Goal: Find contact information: Find contact information

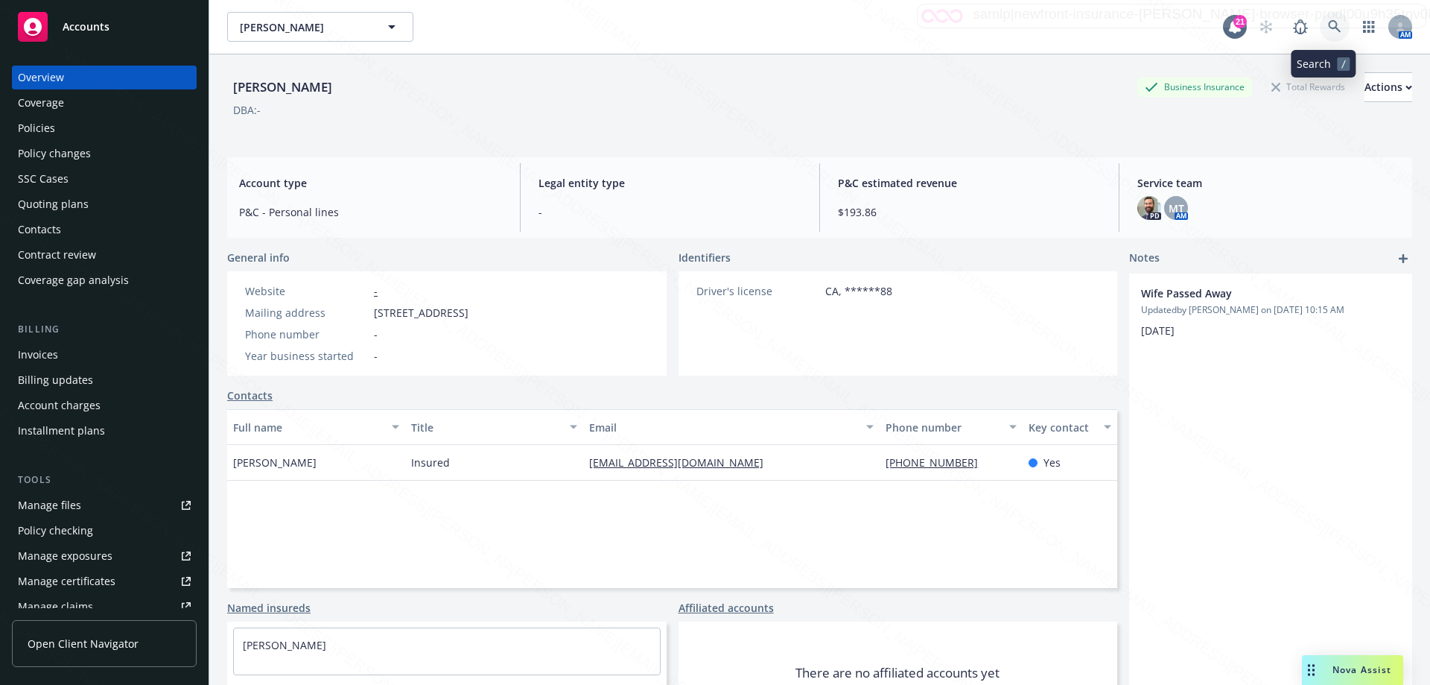
click at [1328, 25] on icon at bounding box center [1334, 26] width 13 height 13
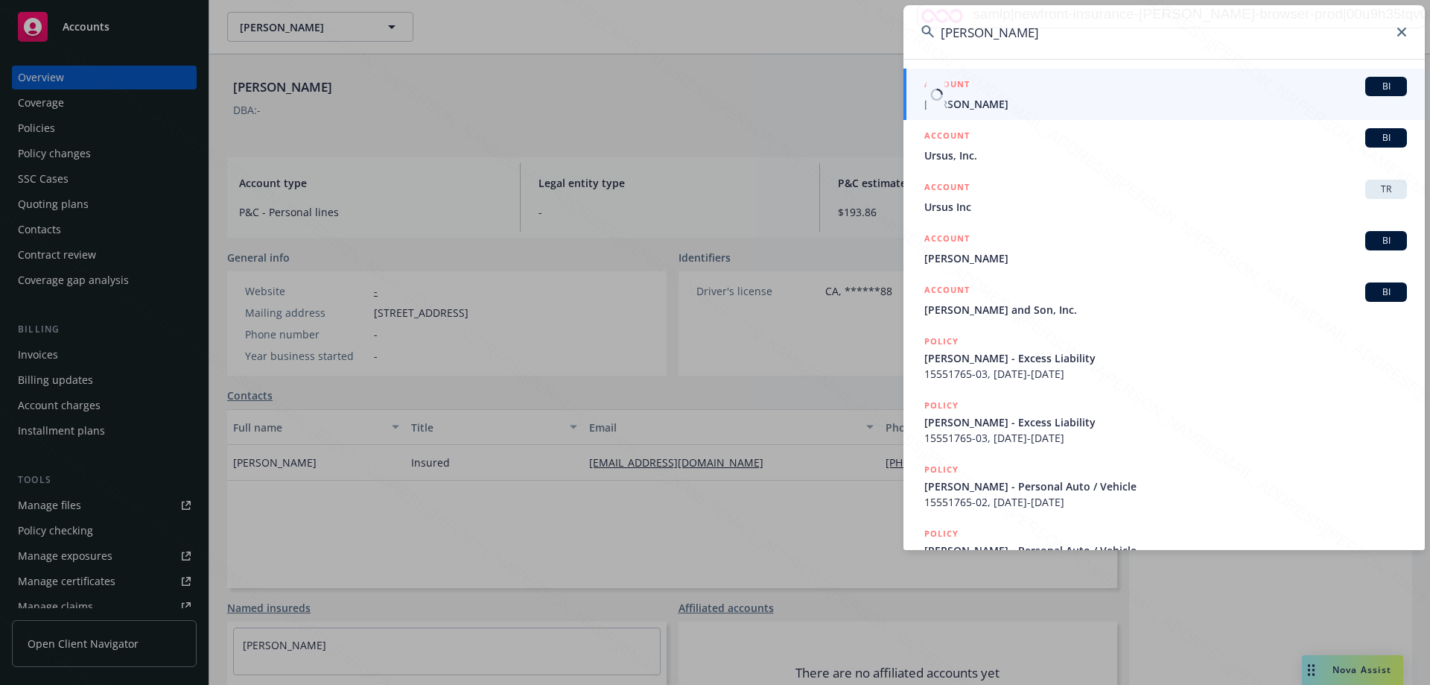
type input "[PERSON_NAME]"
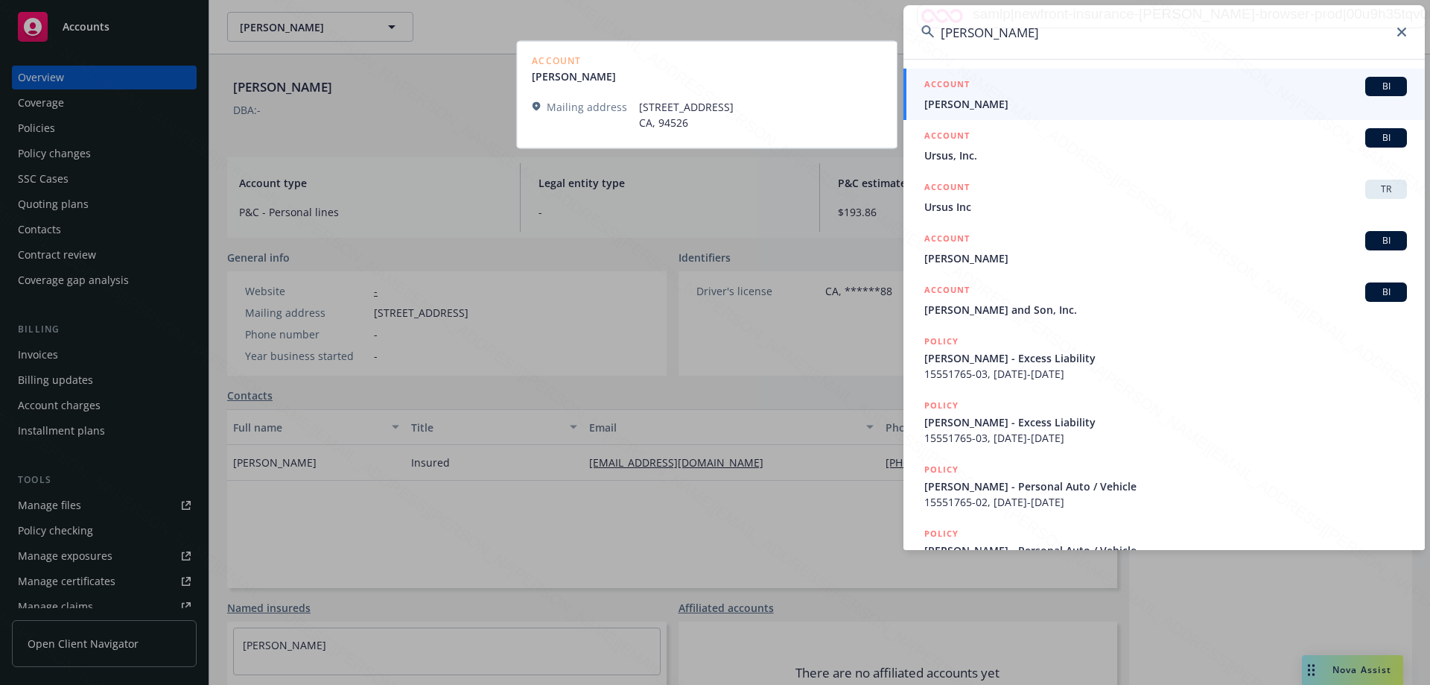
click at [937, 105] on span "[PERSON_NAME]" at bounding box center [1165, 104] width 483 height 16
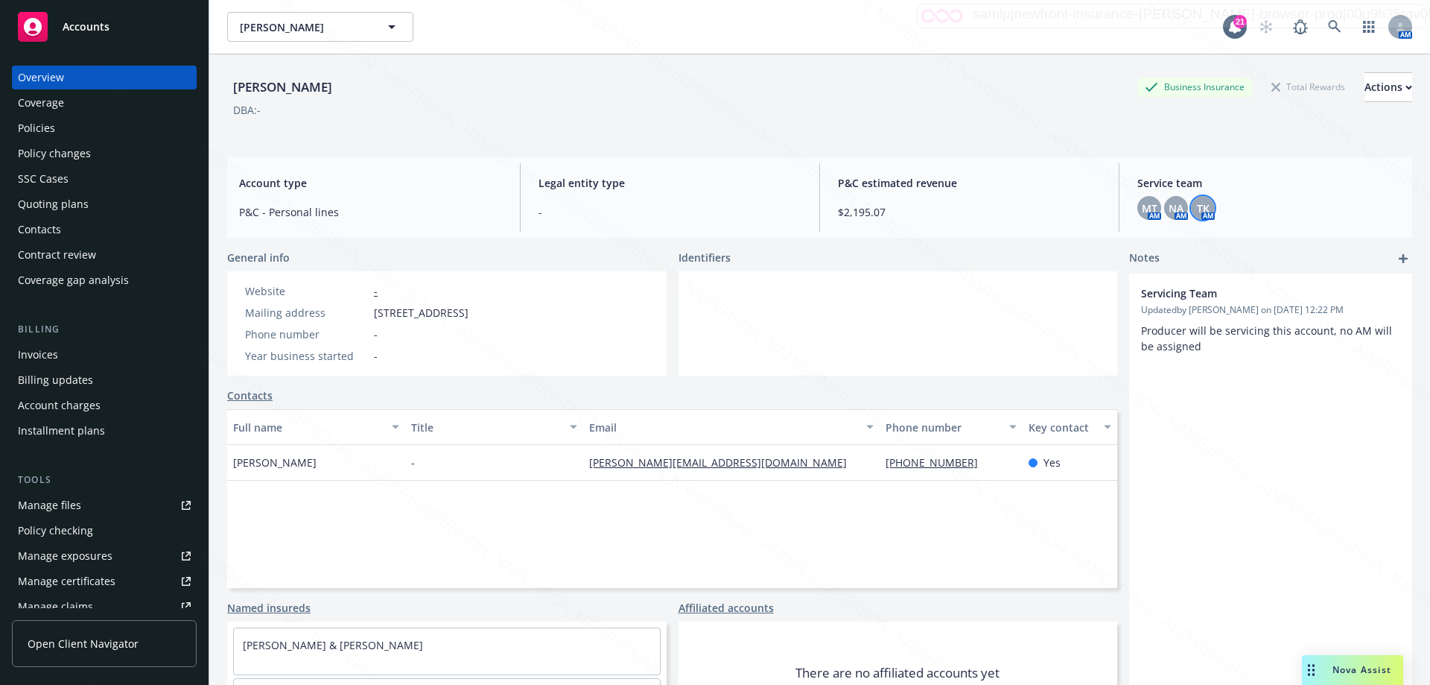
click at [1197, 211] on span "TK" at bounding box center [1203, 208] width 13 height 16
click at [1169, 213] on span "NA" at bounding box center [1176, 208] width 15 height 16
click at [1142, 207] on span "MT" at bounding box center [1150, 208] width 16 height 16
click at [22, 127] on div "Policies" at bounding box center [36, 128] width 37 height 24
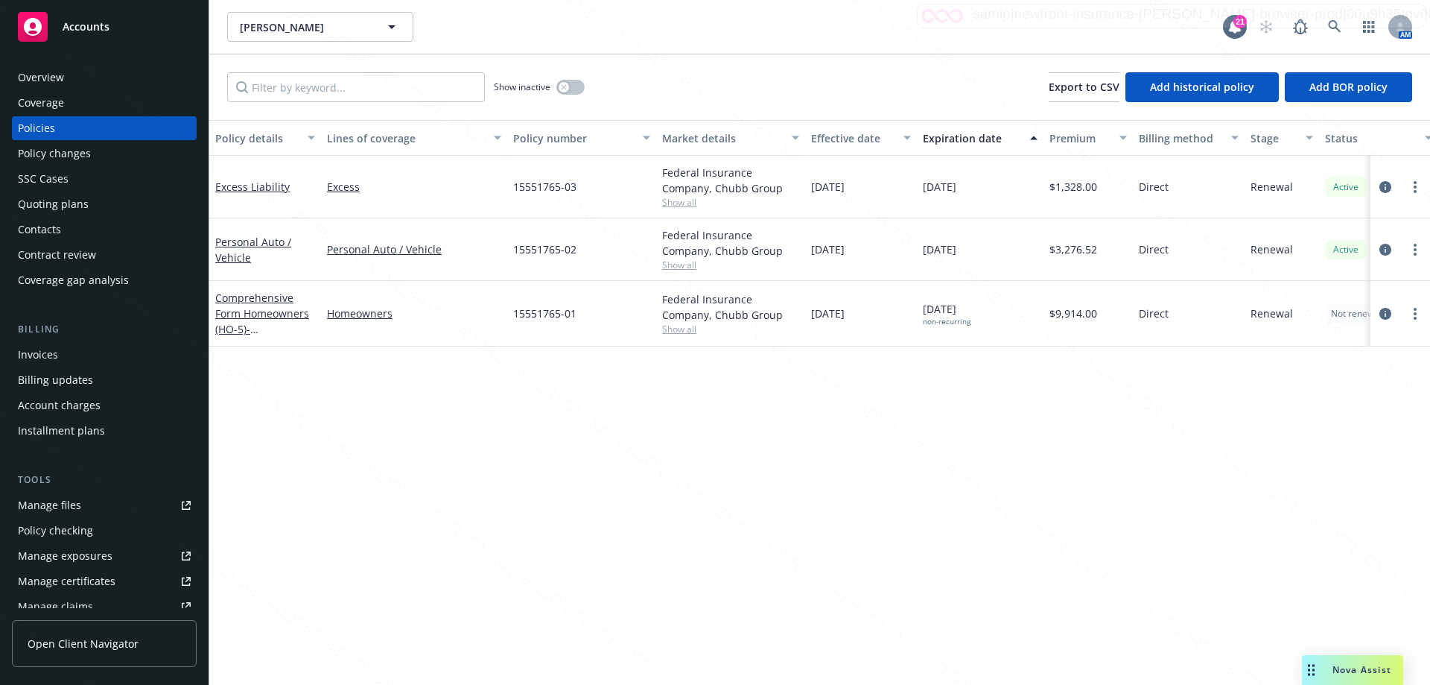
click at [54, 78] on div "Overview" at bounding box center [41, 78] width 46 height 24
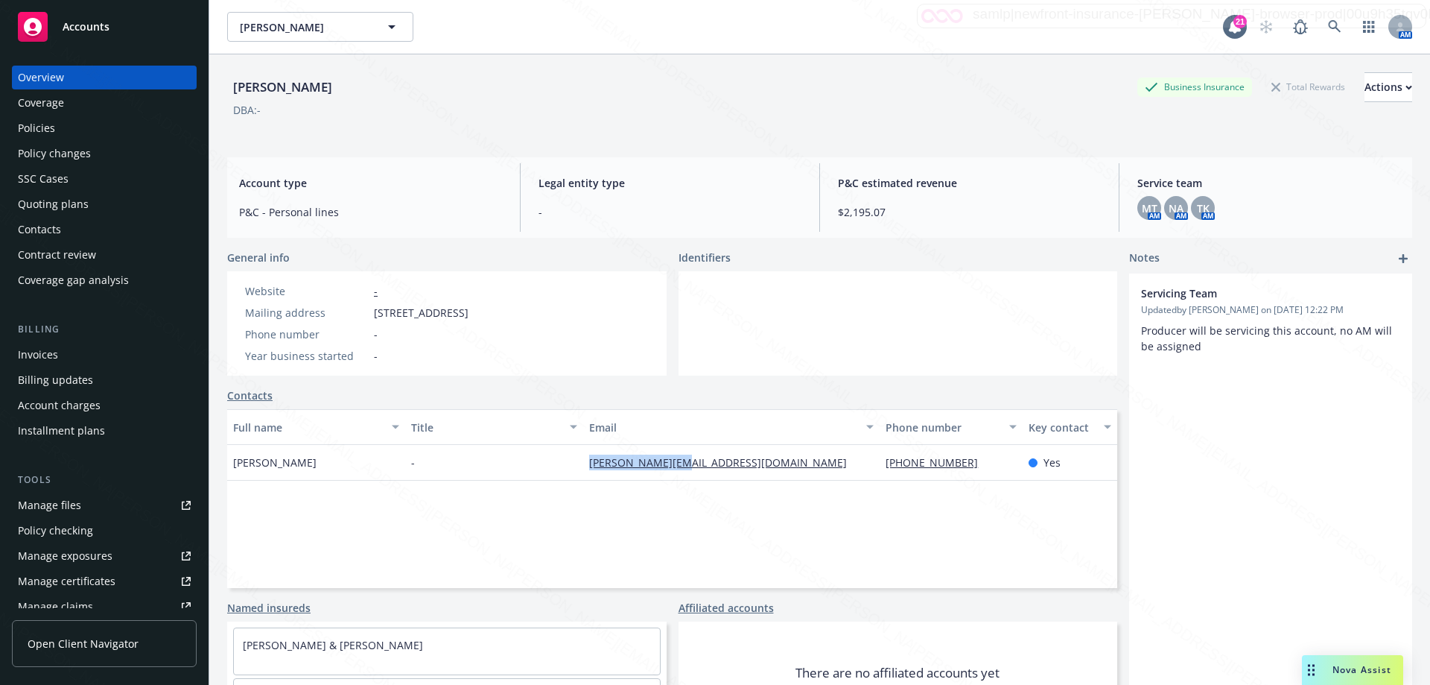
drag, startPoint x: 585, startPoint y: 463, endPoint x: 714, endPoint y: 474, distance: 129.3
click at [714, 474] on div "[PERSON_NAME][EMAIL_ADDRESS][DOMAIN_NAME]" at bounding box center [731, 463] width 296 height 36
copy link "[PERSON_NAME][EMAIL_ADDRESS][DOMAIN_NAME]"
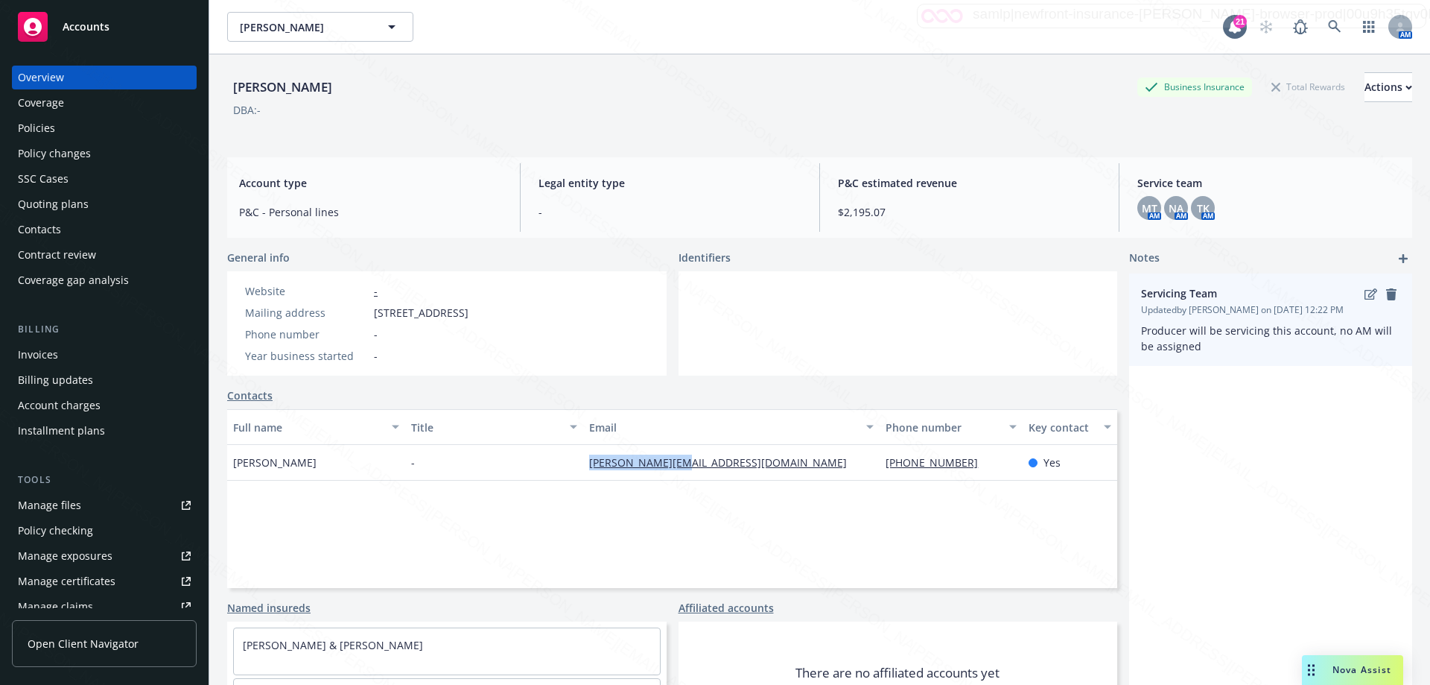
click at [1187, 349] on span "Producer will be servicing this account, no AM will be assigned" at bounding box center [1270, 338] width 259 height 31
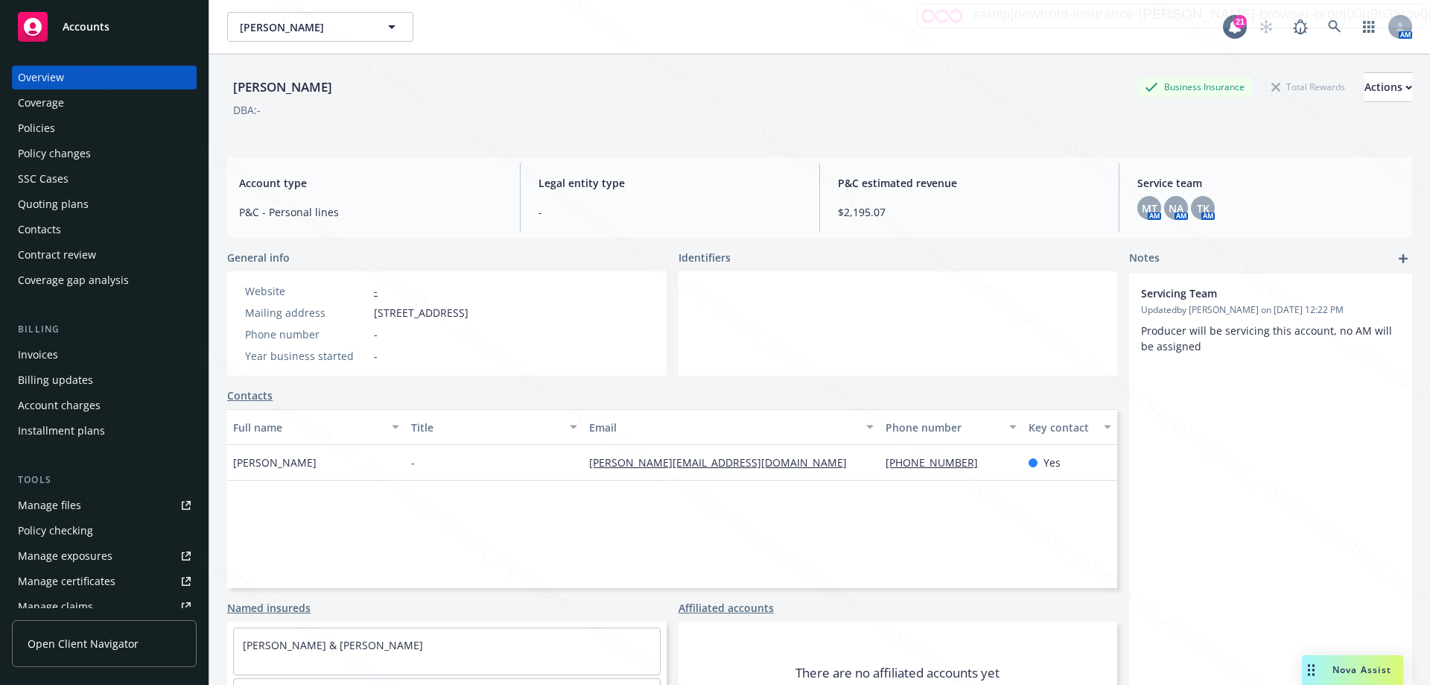
click at [1222, 470] on div "Servicing Team Updated by [PERSON_NAME] on [DATE] 12:22 PM Producer will be ser…" at bounding box center [1270, 515] width 283 height 484
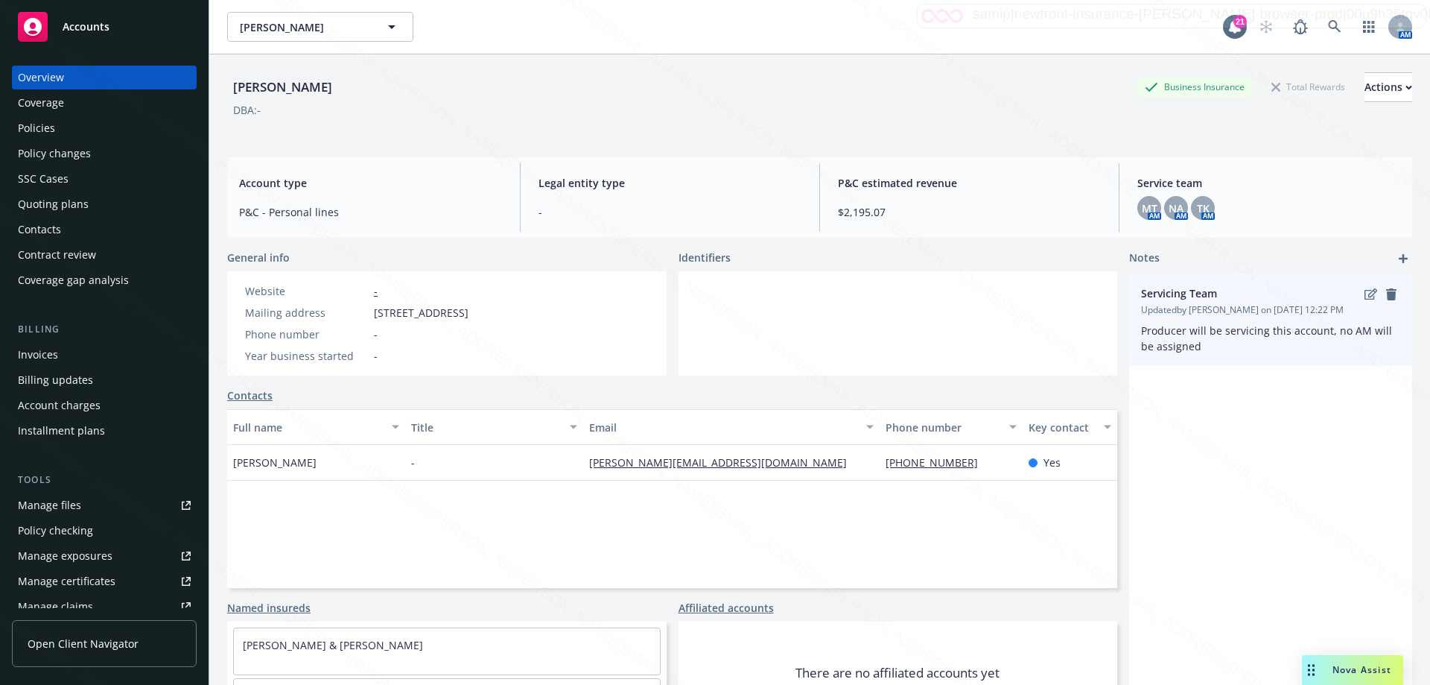
click at [1184, 354] on div "Servicing Team Updated by [PERSON_NAME] on [DATE] 12:22 PM Producer will be ser…" at bounding box center [1270, 319] width 283 height 92
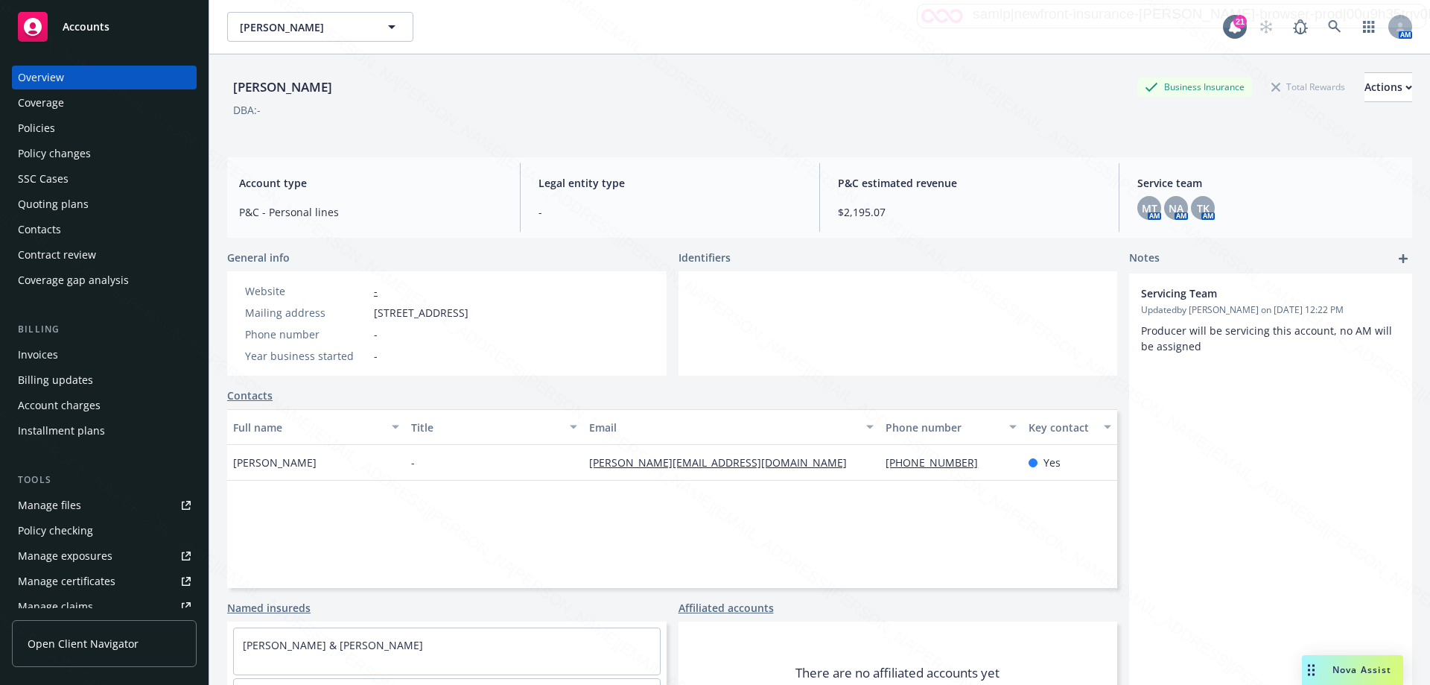
drag, startPoint x: 1185, startPoint y: 308, endPoint x: 1342, endPoint y: 446, distance: 209.0
click at [1342, 446] on div "Servicing Team Updated by [PERSON_NAME] on [DATE] 12:22 PM Producer will be ser…" at bounding box center [1270, 515] width 283 height 484
click at [1344, 449] on div "Servicing Team Updated by [PERSON_NAME] on [DATE] 12:22 PM Producer will be ser…" at bounding box center [1270, 515] width 283 height 484
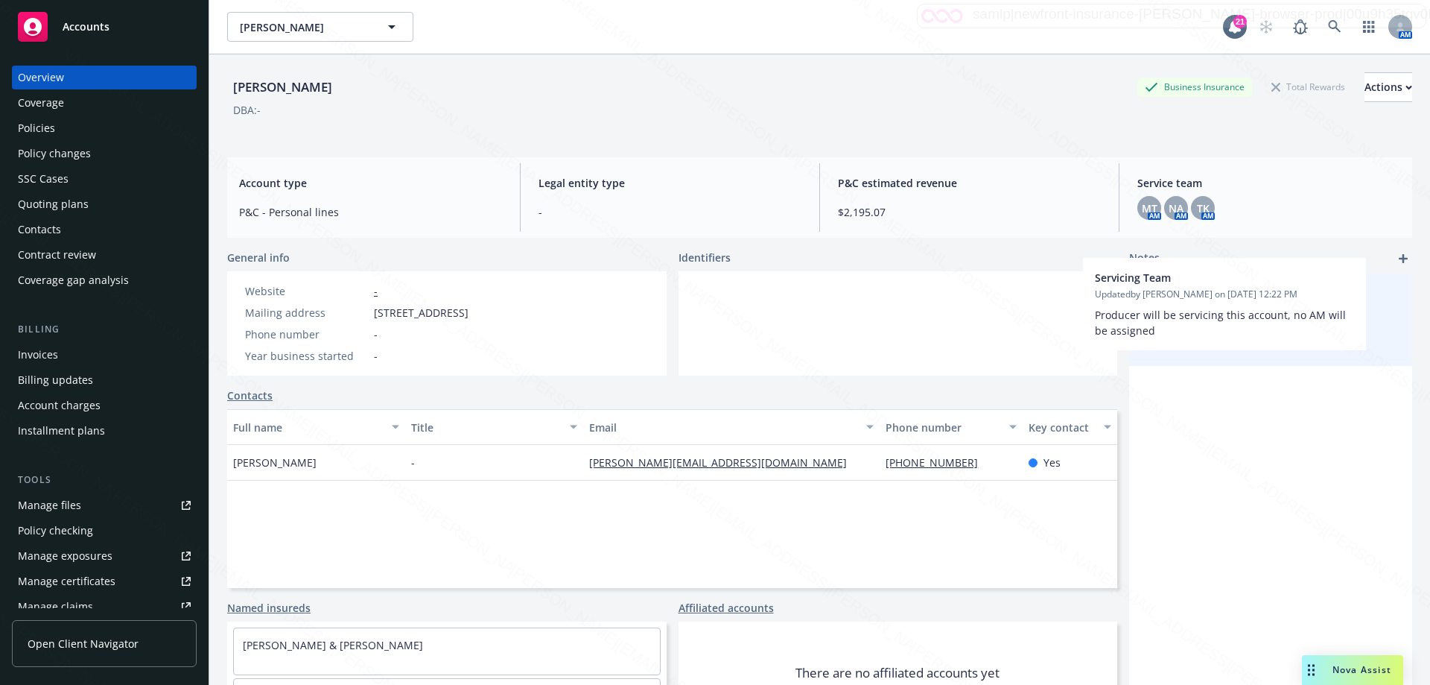
drag, startPoint x: 1163, startPoint y: 349, endPoint x: 1132, endPoint y: 352, distance: 30.6
click at [1129, 339] on div "Servicing Team Updated by [PERSON_NAME] on [DATE] 12:22 PM Producer will be ser…" at bounding box center [1270, 319] width 283 height 92
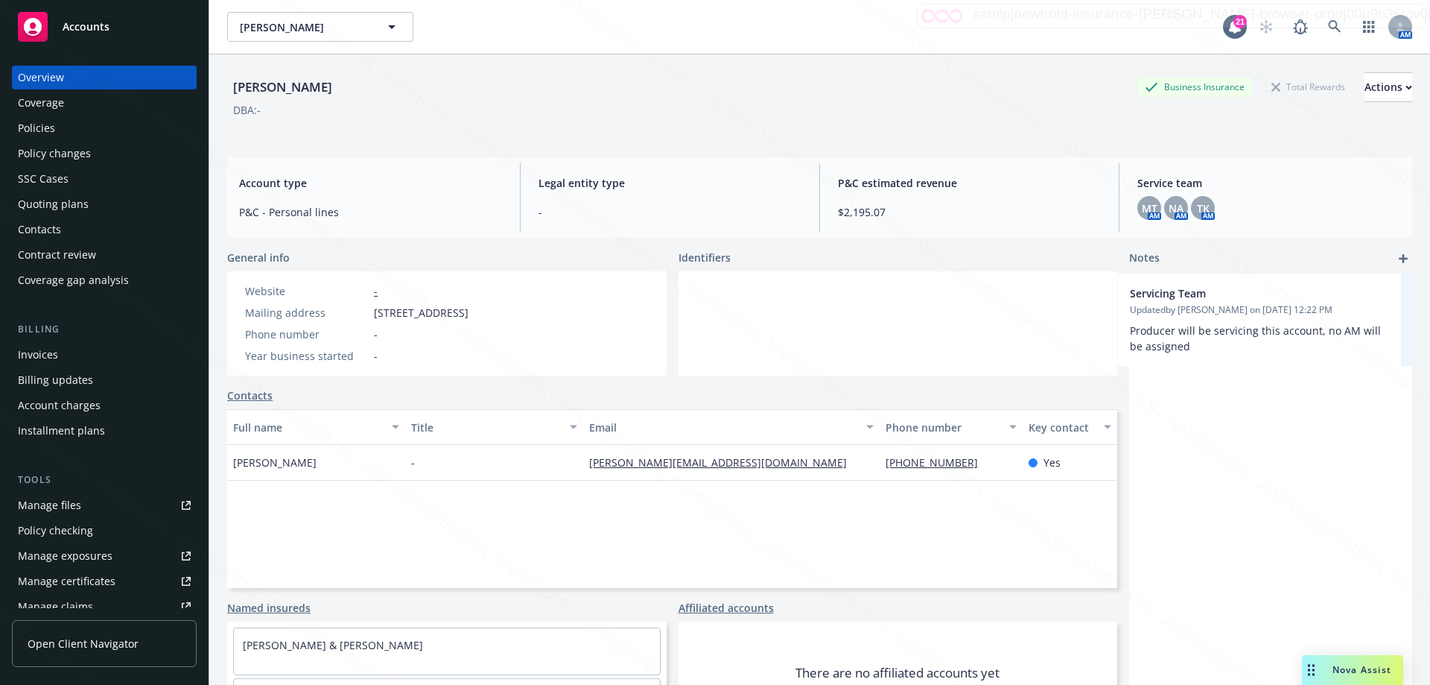
click at [1178, 400] on div "Servicing Team Updated by [PERSON_NAME] on [DATE] 12:22 PM Producer will be ser…" at bounding box center [1270, 515] width 283 height 484
drag, startPoint x: 1128, startPoint y: 292, endPoint x: 1166, endPoint y: 308, distance: 41.1
click at [1166, 308] on div "Servicing Team Updated by [PERSON_NAME] on [DATE] 12:22 PM Producer will be ser…" at bounding box center [1270, 319] width 283 height 92
drag, startPoint x: 1185, startPoint y: 320, endPoint x: 1266, endPoint y: 483, distance: 182.9
click at [1266, 484] on div "Servicing Team Updated by [PERSON_NAME] on [DATE] 12:22 PM Producer will be ser…" at bounding box center [1270, 515] width 283 height 484
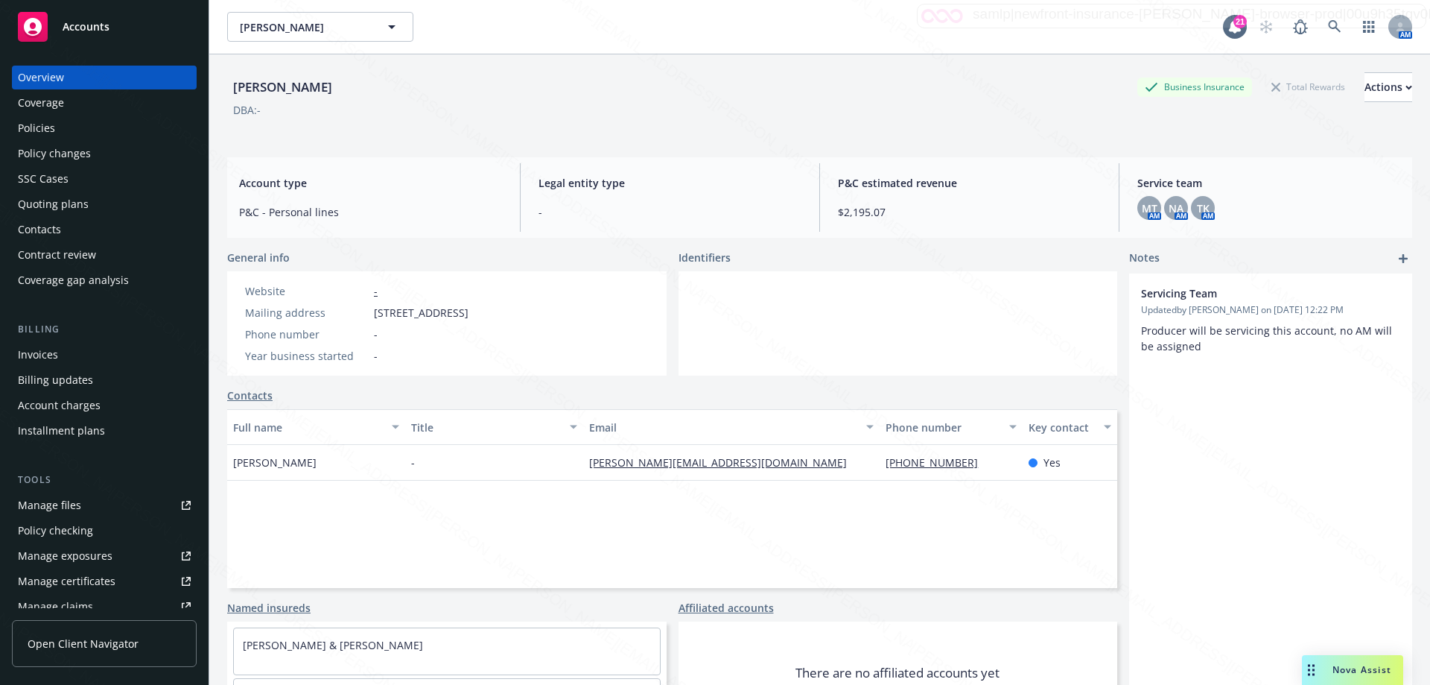
drag, startPoint x: 1201, startPoint y: 328, endPoint x: 1274, endPoint y: 409, distance: 109.2
click at [1274, 409] on div "Servicing Team Updated by [PERSON_NAME] on [DATE] 12:22 PM Producer will be ser…" at bounding box center [1270, 515] width 283 height 484
